Goal: Task Accomplishment & Management: Use online tool/utility

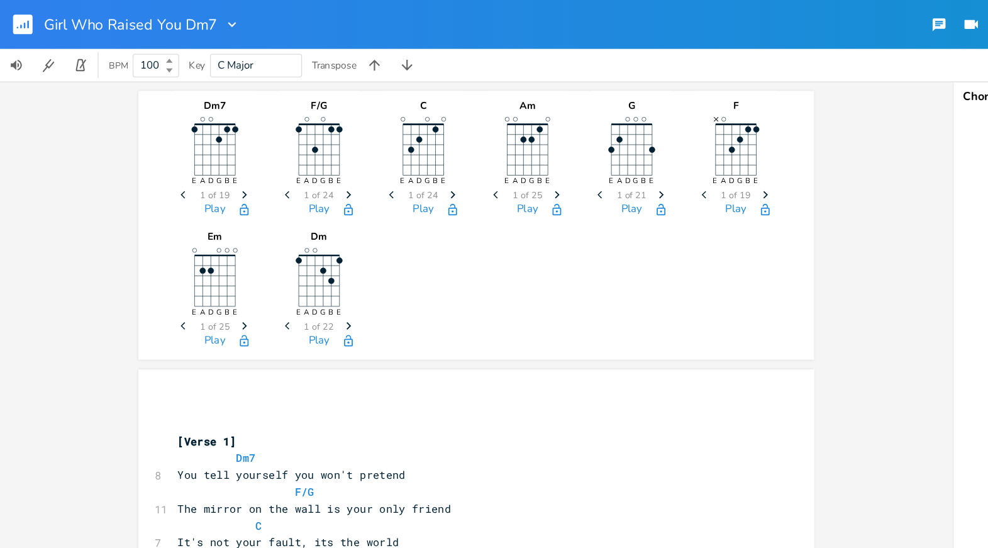
click at [14, 19] on rect "button" at bounding box center [17, 18] width 15 height 15
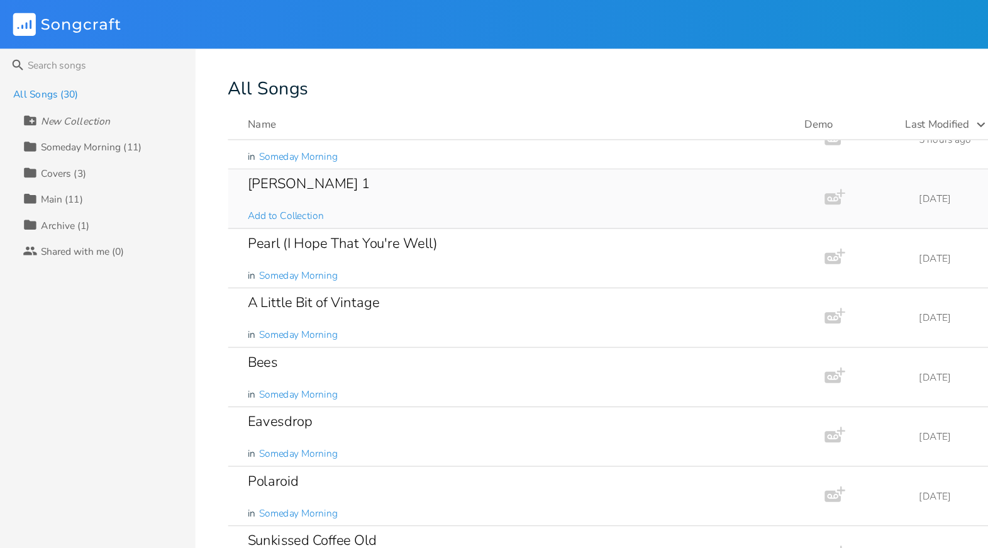
scroll to position [81, 0]
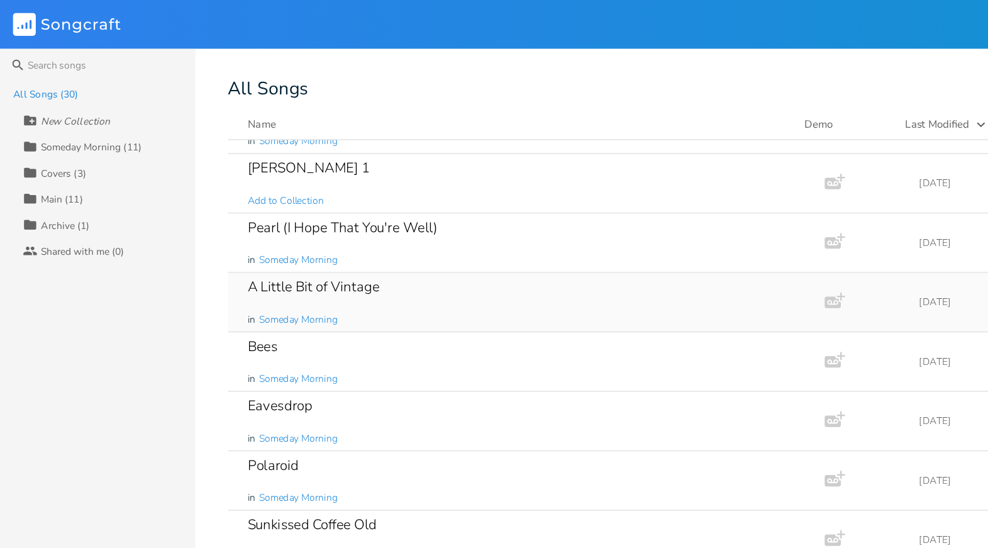
click at [305, 228] on div "A Little Bit of Vintage in Someday Morning" at bounding box center [404, 233] width 426 height 45
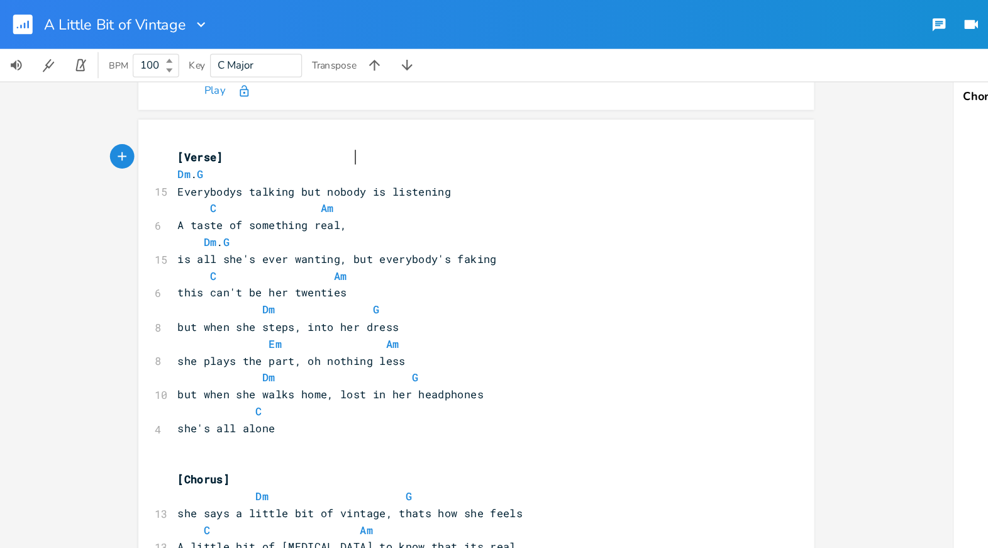
scroll to position [218, 0]
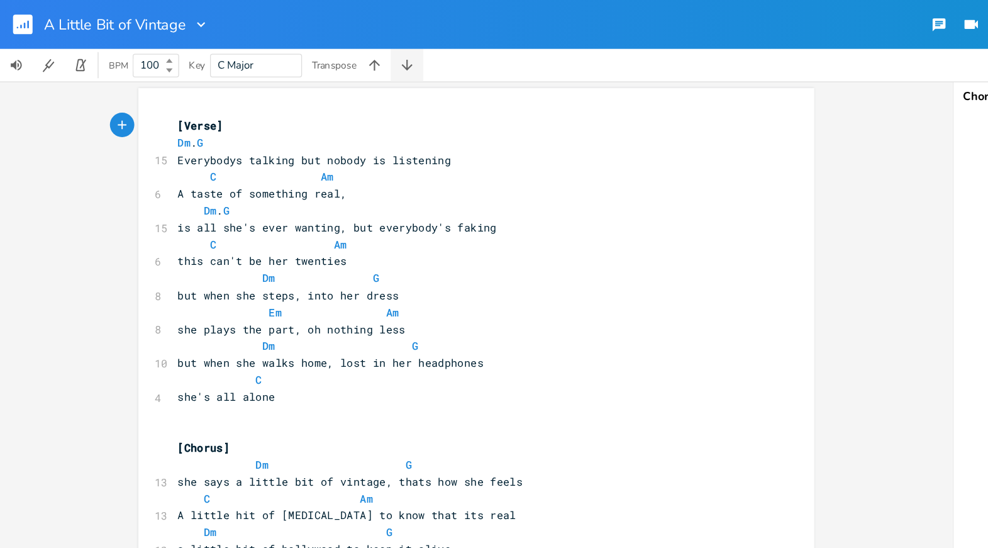
click at [316, 48] on icon "button" at bounding box center [314, 50] width 8 height 8
click at [302, 38] on button "button" at bounding box center [314, 50] width 25 height 25
click at [316, 48] on icon "button" at bounding box center [314, 50] width 8 height 8
click at [292, 52] on icon "button" at bounding box center [289, 50] width 13 height 13
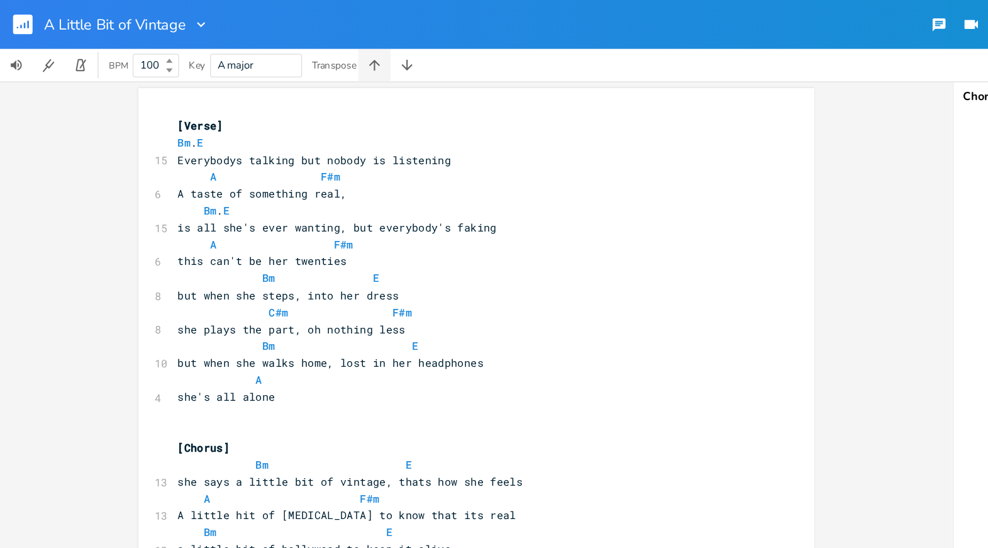
click at [292, 52] on icon "button" at bounding box center [289, 50] width 13 height 13
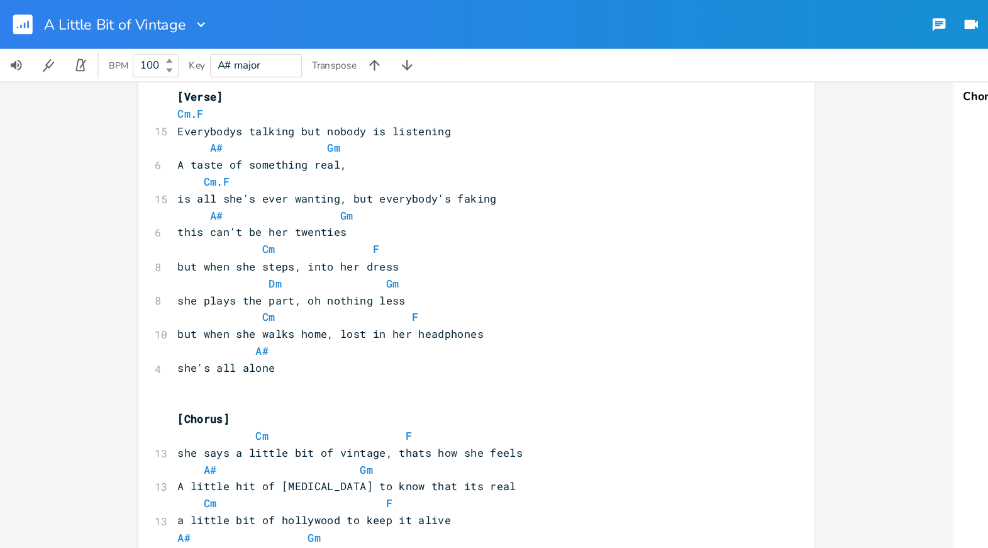
scroll to position [240, 0]
click at [291, 49] on icon "button" at bounding box center [289, 50] width 13 height 13
click at [292, 49] on icon "button" at bounding box center [289, 50] width 8 height 8
click at [316, 53] on icon "button" at bounding box center [314, 50] width 8 height 8
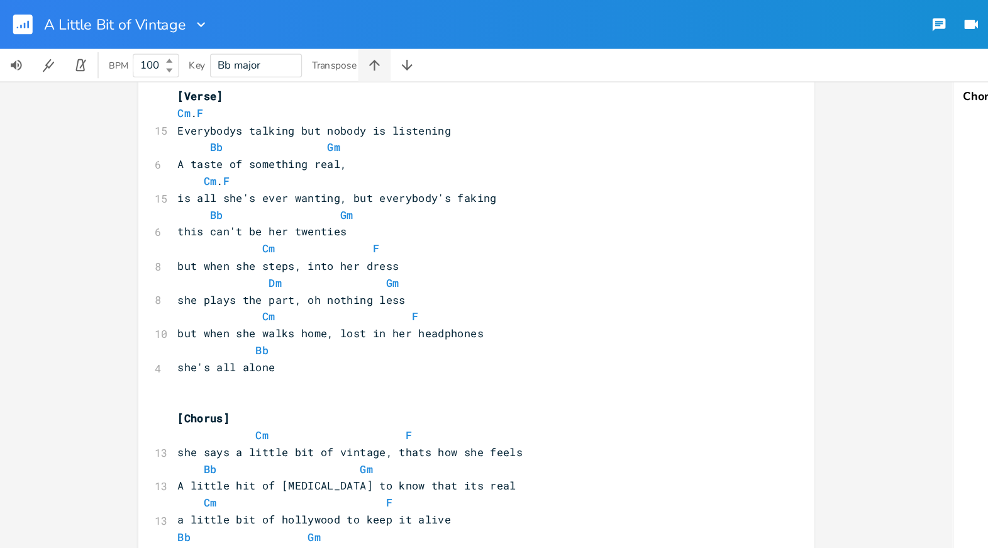
click at [284, 47] on icon "button" at bounding box center [289, 50] width 13 height 13
click at [286, 47] on icon "button" at bounding box center [289, 50] width 13 height 13
click at [308, 50] on button "button" at bounding box center [314, 50] width 25 height 25
click at [285, 62] on button "button" at bounding box center [289, 50] width 25 height 25
